Goal: Task Accomplishment & Management: Manage account settings

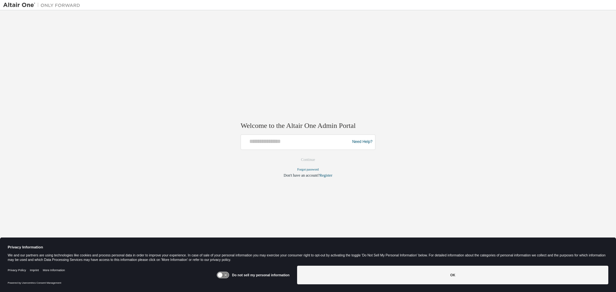
click at [285, 134] on div "Need Help?" at bounding box center [308, 141] width 135 height 15
click at [285, 140] on input "text" at bounding box center [296, 140] width 106 height 9
click at [278, 146] on div at bounding box center [296, 142] width 106 height 12
click at [278, 142] on input "text" at bounding box center [296, 140] width 106 height 9
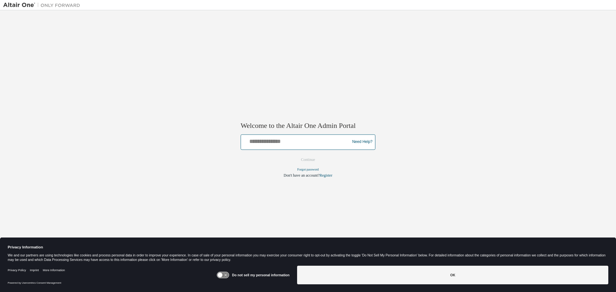
click at [296, 145] on div at bounding box center [296, 142] width 106 height 12
type input "**********"
click at [294, 155] on button "Continue" at bounding box center [308, 160] width 28 height 10
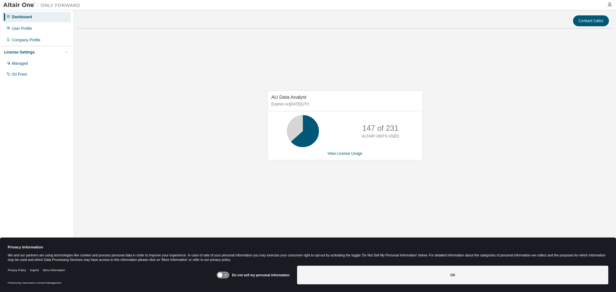
click at [327, 73] on div "AU Data Analyst Expires on August 1, 2026 UTC 147 of 231 ALTAIR UNITS USED View…" at bounding box center [345, 129] width 536 height 190
click at [34, 30] on div "User Profile" at bounding box center [37, 28] width 68 height 10
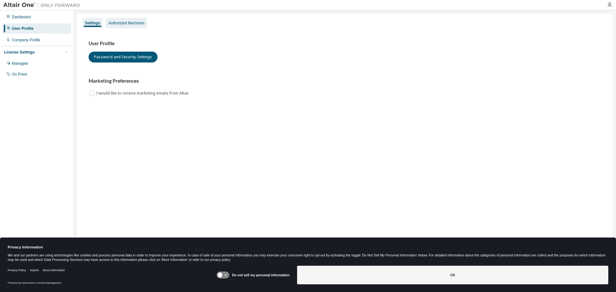
click at [126, 23] on div "Authorized Machines" at bounding box center [126, 23] width 36 height 5
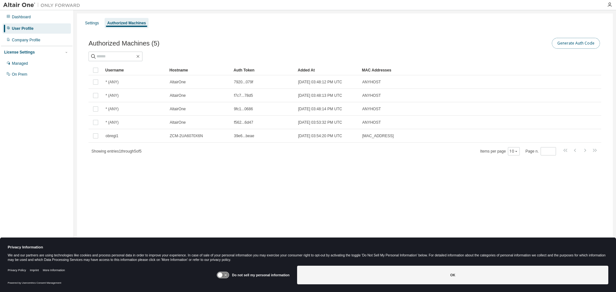
click at [566, 42] on button "Generate Auth Code" at bounding box center [576, 43] width 48 height 11
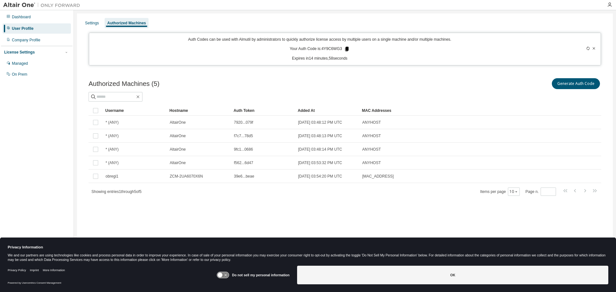
click at [346, 50] on icon at bounding box center [347, 49] width 4 height 4
